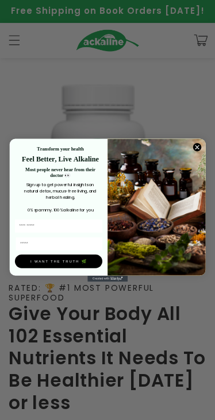
click at [134, 119] on div "Close dialog Transform your health Feel Better, Live Alkaline Most people never…" at bounding box center [107, 210] width 215 height 420
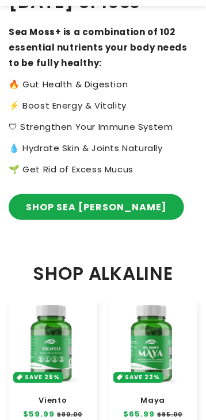
scroll to position [575, 0]
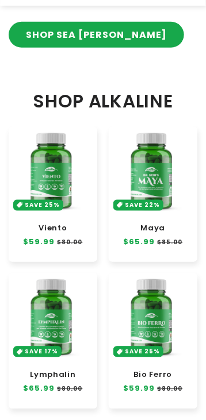
click at [137, 224] on link "Maya" at bounding box center [152, 228] width 77 height 9
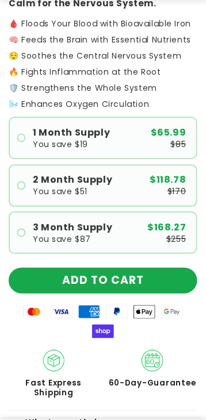
scroll to position [575, 0]
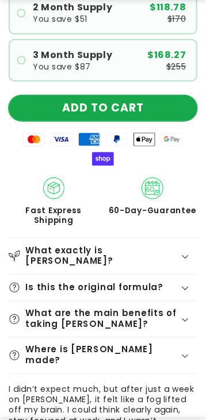
click at [129, 109] on button "ADD TO CART" at bounding box center [103, 108] width 188 height 26
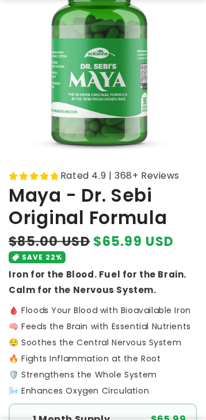
scroll to position [345, 0]
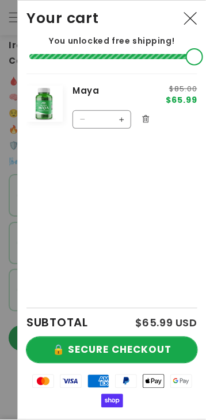
click at [122, 344] on button "🔒 SECURE CHECKOUT" at bounding box center [111, 350] width 171 height 26
